Goal: Participate in discussion: Engage in conversation with other users on a specific topic

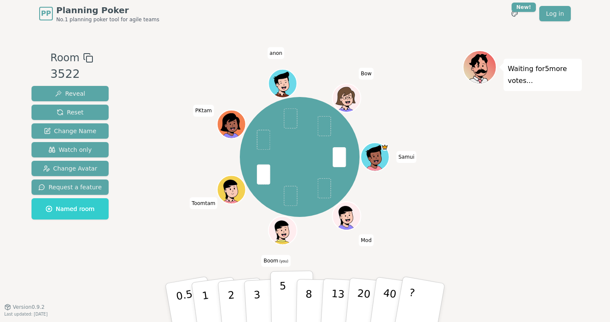
click at [283, 293] on p "5" at bounding box center [282, 303] width 7 height 46
click at [255, 295] on p "3" at bounding box center [257, 304] width 9 height 46
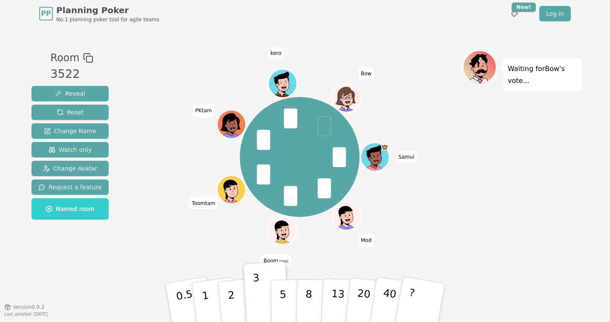
click at [466, 204] on div "Waiting for [PERSON_NAME] 's vote..." at bounding box center [521, 167] width 119 height 234
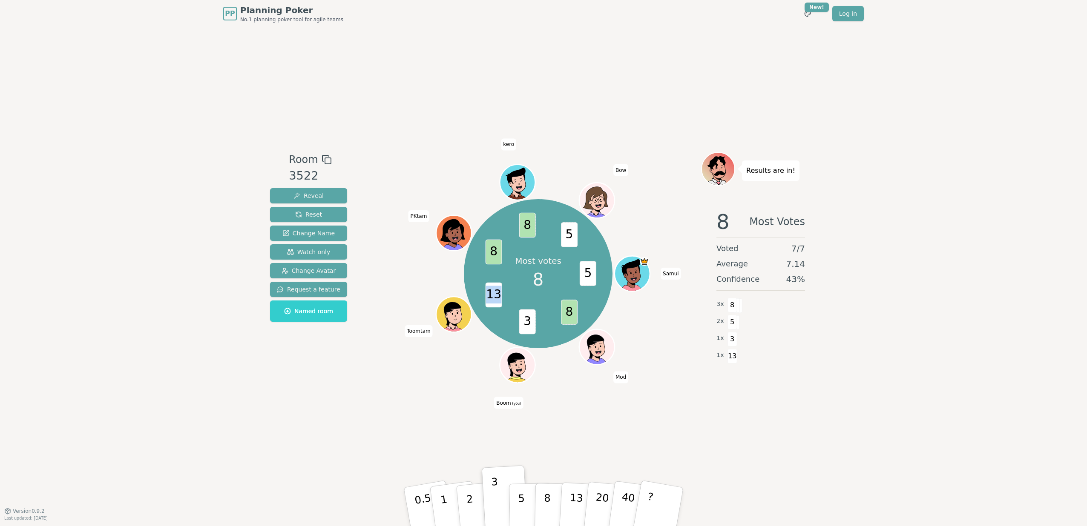
drag, startPoint x: 488, startPoint y: 296, endPoint x: 499, endPoint y: 295, distance: 11.1
click at [499, 295] on span "13" at bounding box center [493, 295] width 17 height 25
click at [435, 283] on div "Most votes 8 5 8 3 13 8 8 5 Samui Mod Boom (you) Toomtam PKtam kero Bow" at bounding box center [538, 273] width 326 height 213
drag, startPoint x: 409, startPoint y: 215, endPoint x: 426, endPoint y: 216, distance: 17.0
click at [426, 216] on span "PKtam" at bounding box center [418, 216] width 21 height 12
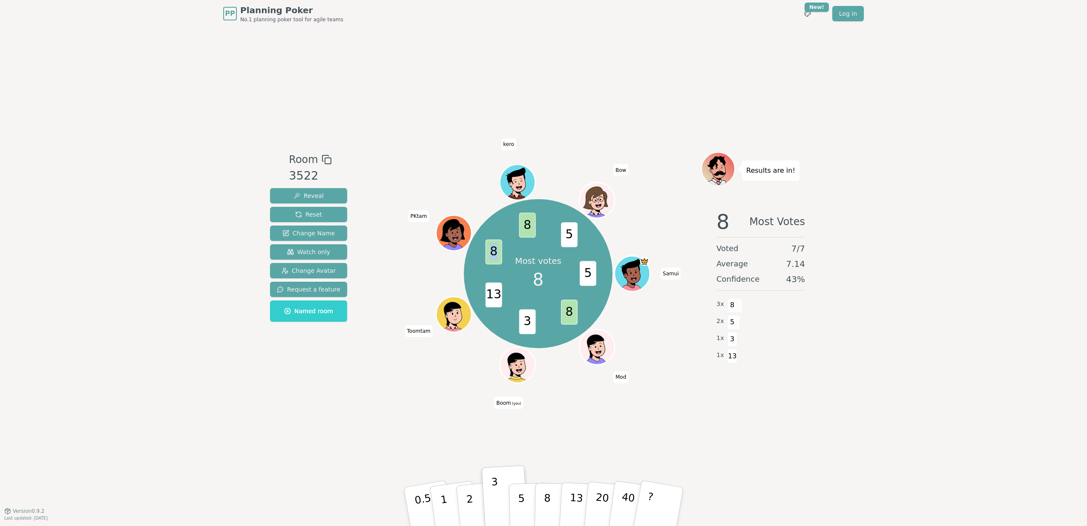
drag, startPoint x: 490, startPoint y: 253, endPoint x: 497, endPoint y: 253, distance: 7.3
click at [497, 253] on span "8" at bounding box center [493, 252] width 17 height 25
drag, startPoint x: 411, startPoint y: 217, endPoint x: 426, endPoint y: 215, distance: 15.5
click at [426, 215] on span "PKtam" at bounding box center [418, 216] width 21 height 12
click at [916, 225] on div "PP Planning Poker No.1 planning poker tool for agile teams Toggle theme New! Lo…" at bounding box center [543, 263] width 1087 height 526
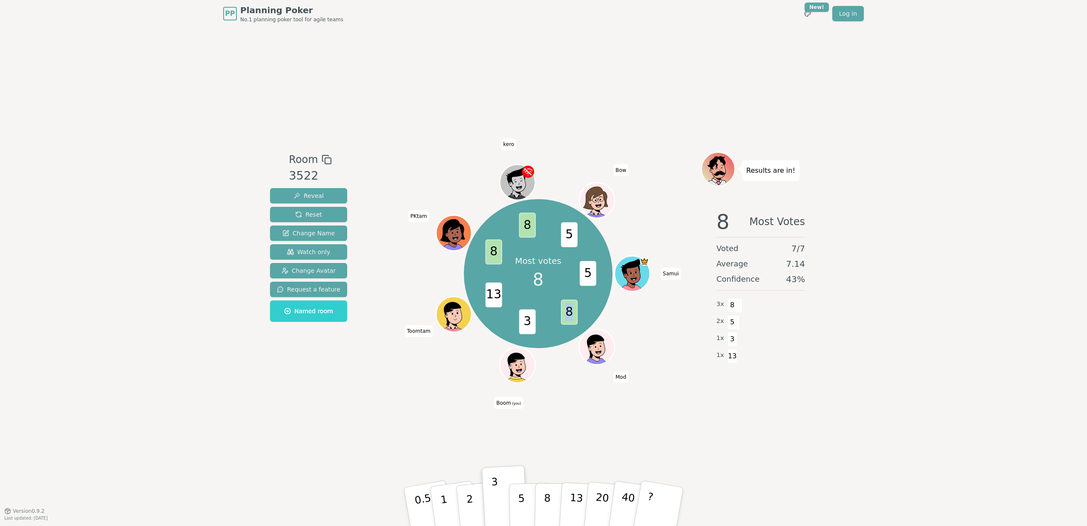
drag, startPoint x: 567, startPoint y: 311, endPoint x: 572, endPoint y: 313, distance: 5.7
click at [572, 313] on span "8" at bounding box center [569, 312] width 17 height 25
click at [563, 316] on span "8" at bounding box center [569, 312] width 17 height 25
drag, startPoint x: 564, startPoint y: 308, endPoint x: 573, endPoint y: 309, distance: 9.0
click at [573, 309] on span "8" at bounding box center [569, 312] width 17 height 25
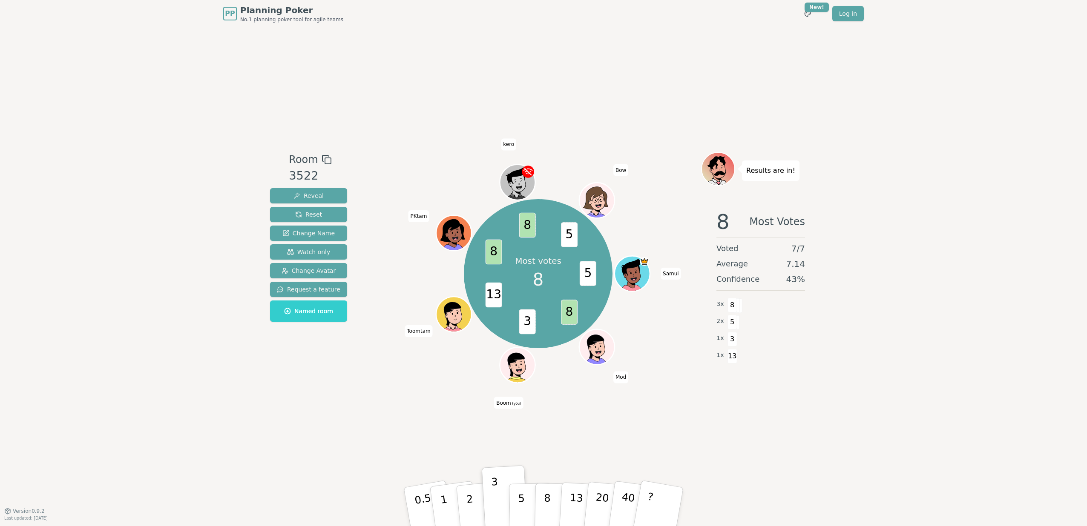
click at [565, 312] on span "8" at bounding box center [569, 312] width 17 height 25
click at [565, 315] on span "8" at bounding box center [569, 312] width 17 height 25
click at [619, 492] on button "40" at bounding box center [632, 507] width 51 height 69
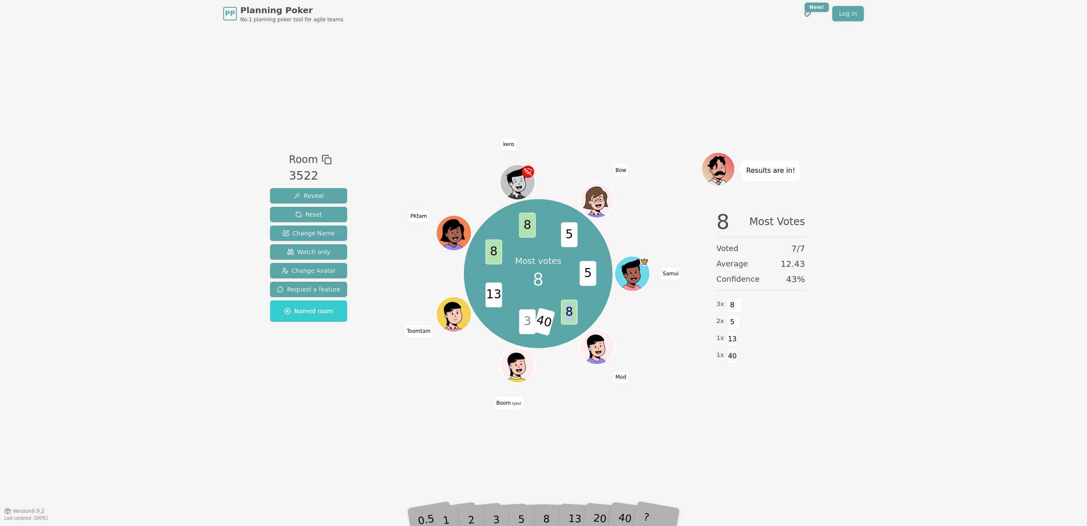
drag, startPoint x: 563, startPoint y: 310, endPoint x: 574, endPoint y: 312, distance: 10.8
click at [574, 312] on span "8" at bounding box center [569, 312] width 17 height 25
click at [548, 173] on div "Most votes 8 5 8 3 40 13 8 8 5 Samui Mod Boom (you) Toomtam PKtam kero Bow" at bounding box center [538, 273] width 326 height 213
click at [660, 395] on div "Room 3522 Reveal Reset Change Name Watch only Change Avatar Request a feature N…" at bounding box center [544, 269] width 554 height 484
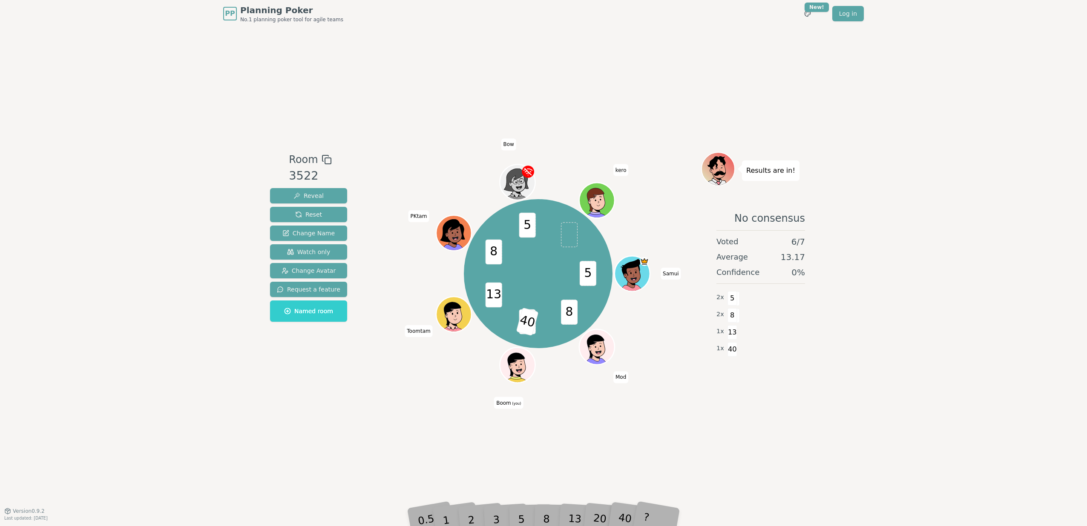
click at [377, 178] on div "5 8 3 40 13 8 5 Samui Mod Boom (you) Toomtam PKtam Bow kero" at bounding box center [538, 273] width 326 height 213
click at [312, 215] on span "Reset" at bounding box center [308, 214] width 27 height 9
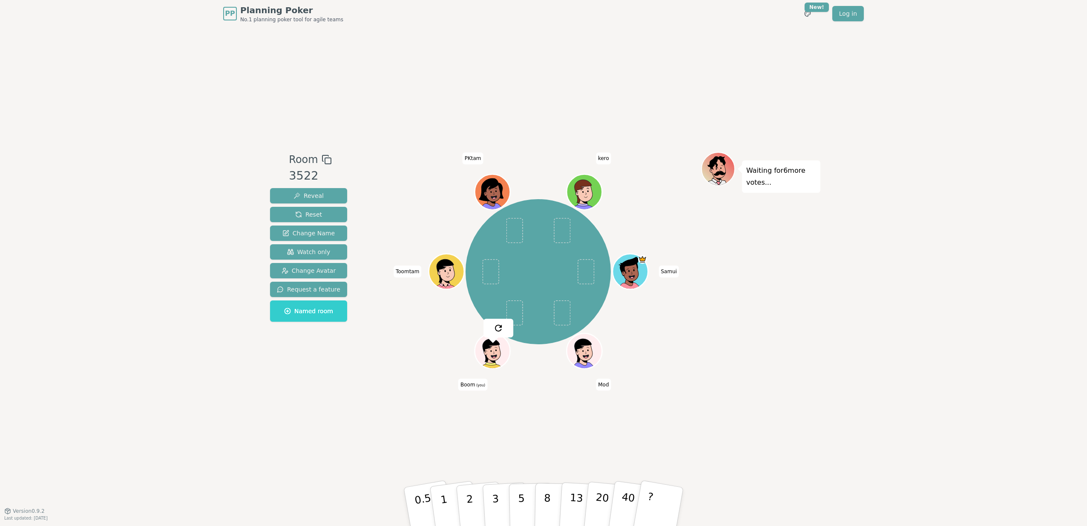
click at [686, 336] on div "Samui Mod Boom (you) Toomtam PKtam kero" at bounding box center [538, 271] width 326 height 209
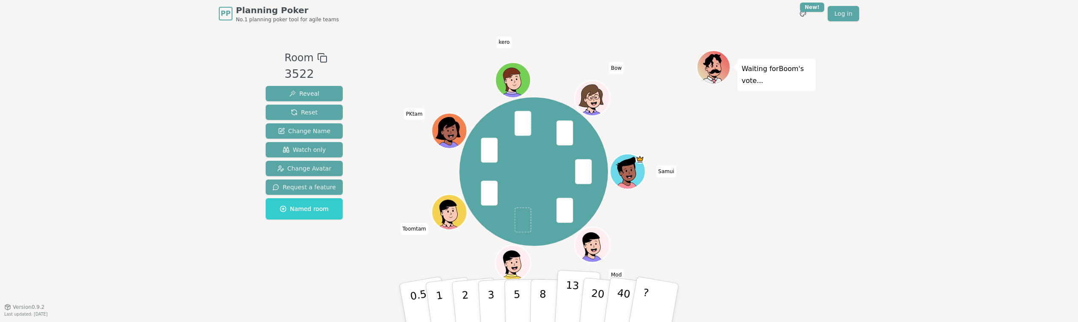
click at [566, 291] on p "13" at bounding box center [572, 302] width 16 height 47
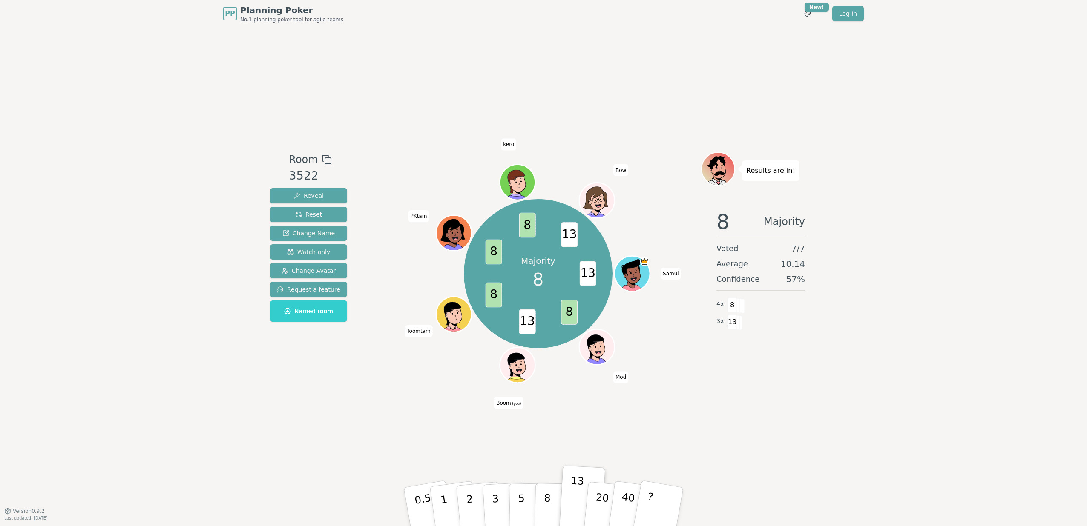
click at [685, 426] on div "Room 3522 Reveal Reset Change Name Watch only Change Avatar Request a feature N…" at bounding box center [544, 269] width 554 height 484
click at [563, 413] on div "Room 3522 Reveal Reset Change Name Watch only Change Avatar Request a feature N…" at bounding box center [544, 269] width 554 height 484
click at [494, 294] on span "8" at bounding box center [493, 295] width 17 height 25
drag, startPoint x: 494, startPoint y: 294, endPoint x: 457, endPoint y: 408, distance: 119.6
click at [457, 408] on div "Room 3522 Reveal Reset Change Name Watch only Change Avatar Request a feature N…" at bounding box center [544, 269] width 554 height 484
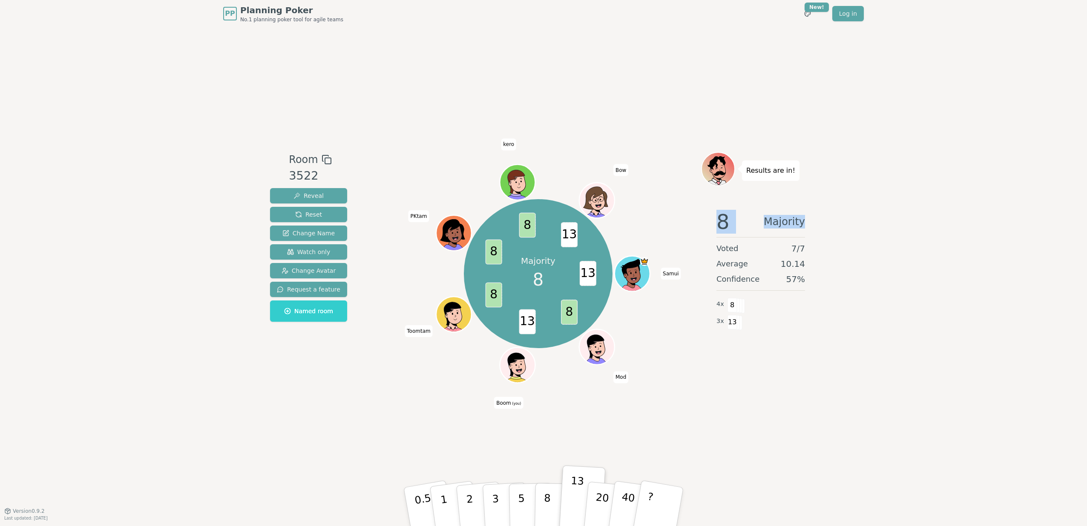
drag, startPoint x: 714, startPoint y: 222, endPoint x: 811, endPoint y: 225, distance: 96.7
click at [811, 225] on div "8 Majority Voted 7 / 7 Average 10.14 Confidence 57 % 4 x 8 3 x 13" at bounding box center [760, 288] width 119 height 170
click at [747, 226] on div "8 Majority" at bounding box center [760, 222] width 89 height 20
drag, startPoint x: 732, startPoint y: 226, endPoint x: 713, endPoint y: 223, distance: 19.4
click at [713, 223] on div "8 Majority Voted 7 / 7 Average 10.14 Confidence 57 % 4 x 8 3 x 13" at bounding box center [760, 288] width 119 height 170
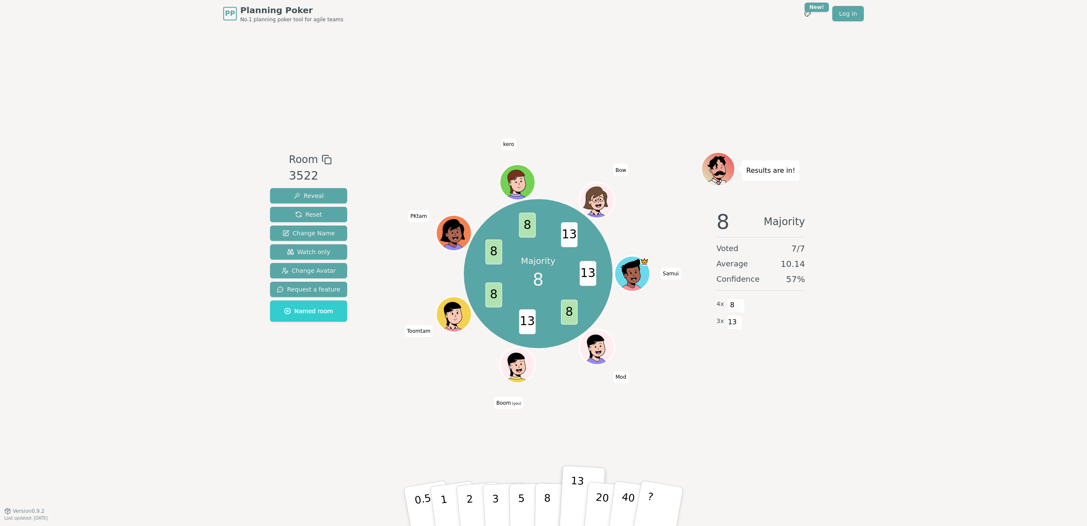
click at [723, 228] on span "8" at bounding box center [722, 222] width 13 height 20
drag, startPoint x: 711, startPoint y: 221, endPoint x: 824, endPoint y: 221, distance: 112.9
click at [824, 221] on div "PP Planning Poker No.1 planning poker tool for agile teams Toggle theme New! Lo…" at bounding box center [543, 263] width 1087 height 526
click at [725, 226] on span "8" at bounding box center [722, 222] width 13 height 20
drag, startPoint x: 720, startPoint y: 221, endPoint x: 806, endPoint y: 220, distance: 86.0
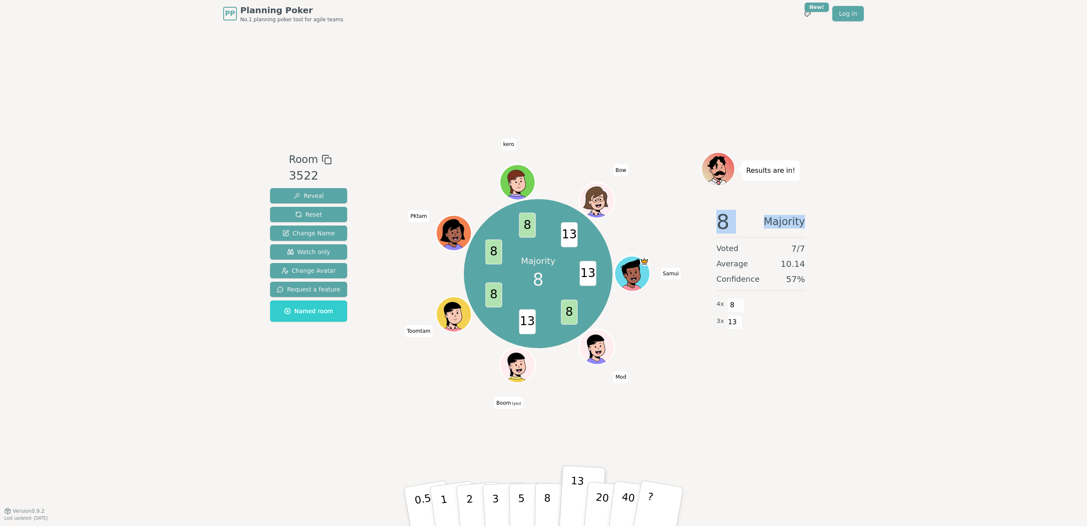
click at [806, 220] on div "8 Majority Voted 7 / 7 Average 10.14 Confidence 57 % 4 x 8 3 x 13" at bounding box center [760, 288] width 119 height 170
click at [687, 234] on div "Majority 8 13 8 13 8 8 8 13 Samui Mod Boom (you) Toomtam PKtam kero Bow" at bounding box center [538, 273] width 326 height 213
drag, startPoint x: 720, startPoint y: 224, endPoint x: 808, endPoint y: 220, distance: 88.7
click at [808, 220] on div "8 Majority Voted 7 / 7 Average 10.14 Confidence 57 % 4 x 8 3 x 13" at bounding box center [760, 288] width 119 height 170
click at [682, 232] on div "Majority 8 13 8 13 8 8 8 13 Samui Mod Boom (you) Toomtam PKtam kero Bow" at bounding box center [538, 273] width 326 height 213
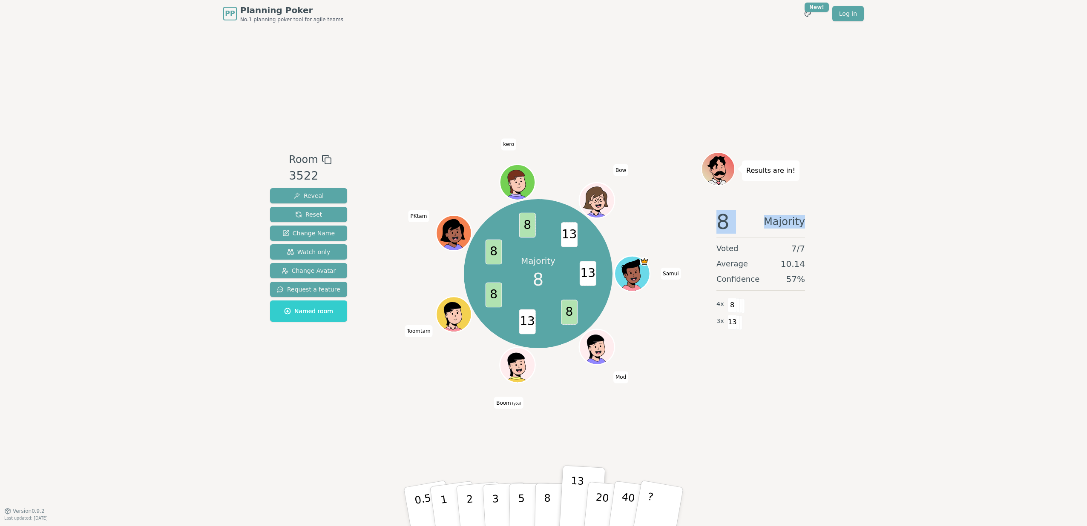
drag, startPoint x: 709, startPoint y: 223, endPoint x: 815, endPoint y: 222, distance: 106.0
click at [815, 222] on div "8 Majority Voted 7 / 7 Average 10.14 Confidence 57 % 4 x 8 3 x 13" at bounding box center [760, 288] width 119 height 170
click at [788, 253] on div "Voted 7 / 7" at bounding box center [760, 249] width 89 height 12
click at [786, 269] on span "10.14" at bounding box center [793, 264] width 24 height 12
click at [786, 266] on span "10.14" at bounding box center [793, 264] width 24 height 12
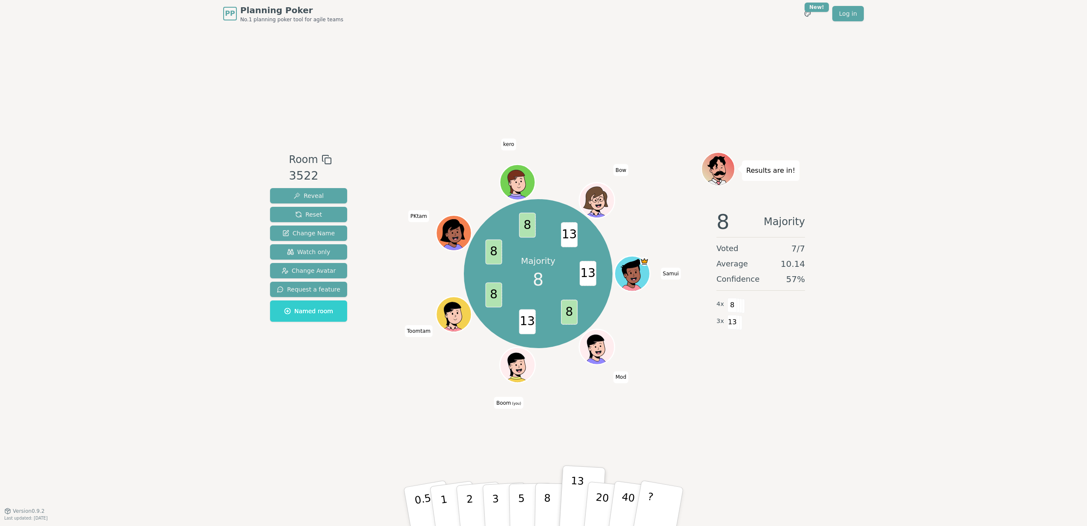
click at [695, 253] on div "Majority 8 13 8 13 8 8 8 13 Samui Mod Boom (you) Toomtam PKtam kero Bow" at bounding box center [538, 273] width 326 height 213
drag, startPoint x: 720, startPoint y: 221, endPoint x: 810, endPoint y: 221, distance: 90.7
click at [810, 221] on div "8 Majority Voted 7 / 7 Average 10.14 Confidence 57 % 4 x 8 3 x 13" at bounding box center [760, 288] width 119 height 170
